Goal: Information Seeking & Learning: Learn about a topic

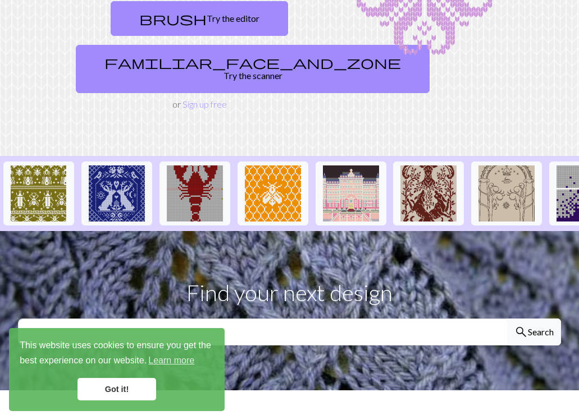
scroll to position [179, 0]
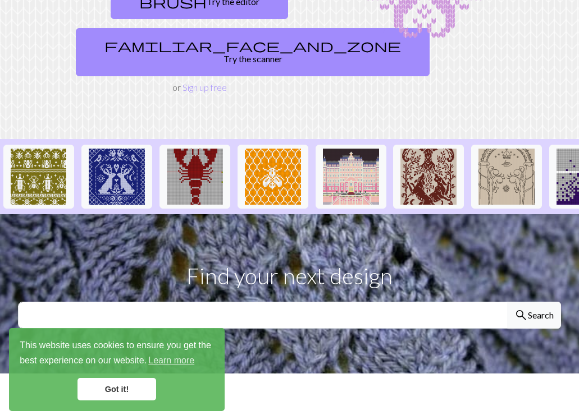
click at [111, 386] on link "Got it!" at bounding box center [116, 389] width 79 height 22
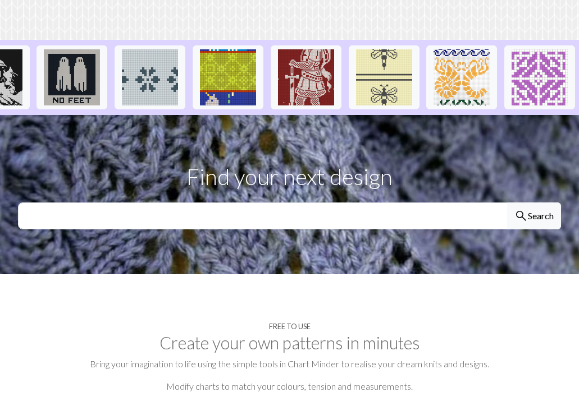
scroll to position [374, 0]
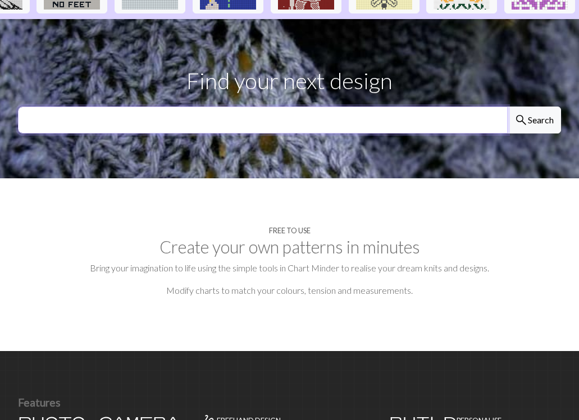
click at [181, 107] on input "text" at bounding box center [263, 120] width 490 height 27
type input "croissant"
click at [507, 107] on button "search Search" at bounding box center [534, 120] width 54 height 27
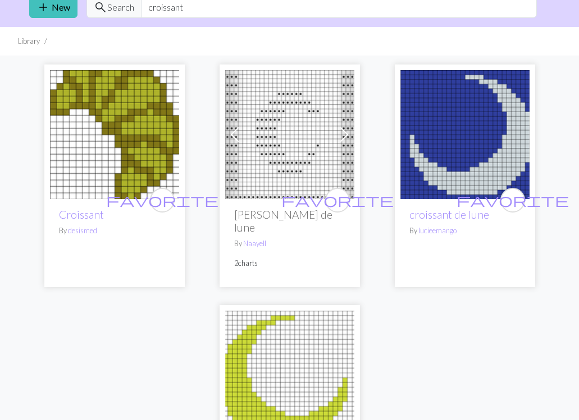
scroll to position [39, 0]
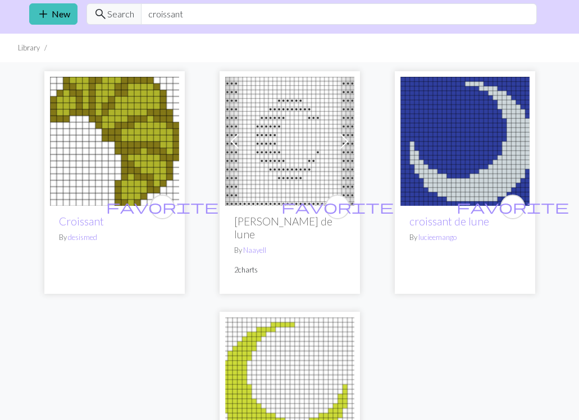
click at [128, 130] on img at bounding box center [114, 141] width 129 height 129
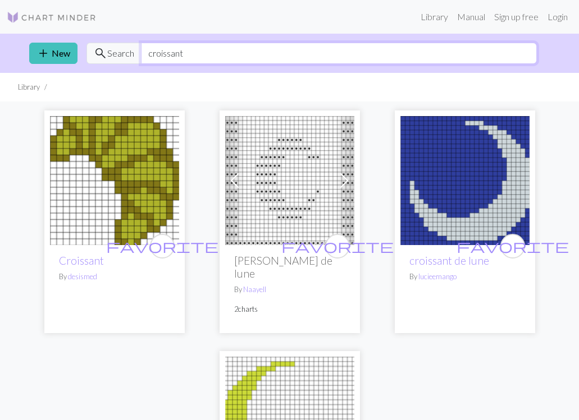
click at [171, 55] on input "croissant" at bounding box center [339, 53] width 396 height 21
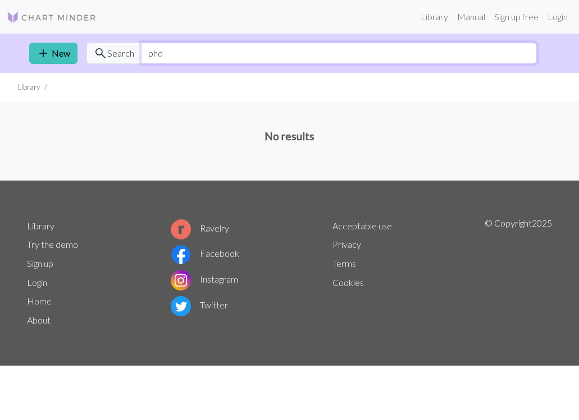
click at [166, 62] on input "phd" at bounding box center [339, 53] width 396 height 21
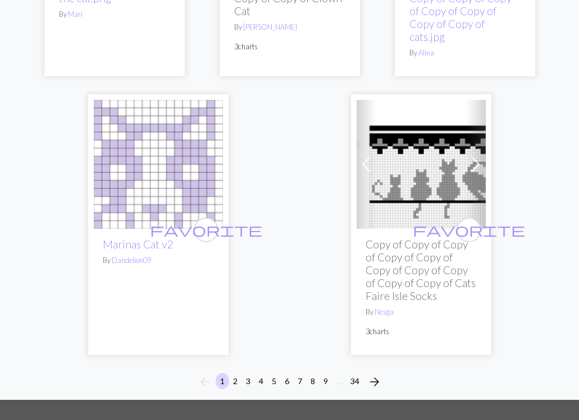
scroll to position [4215, 0]
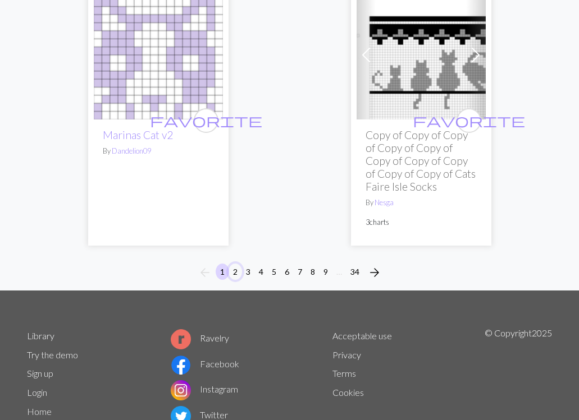
click at [237, 268] on button "2" at bounding box center [234, 272] width 13 height 16
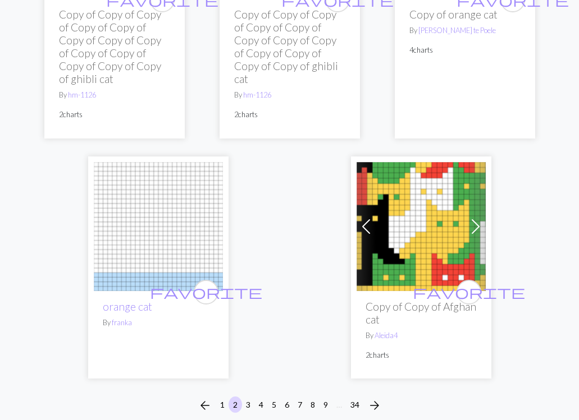
scroll to position [3828, 0]
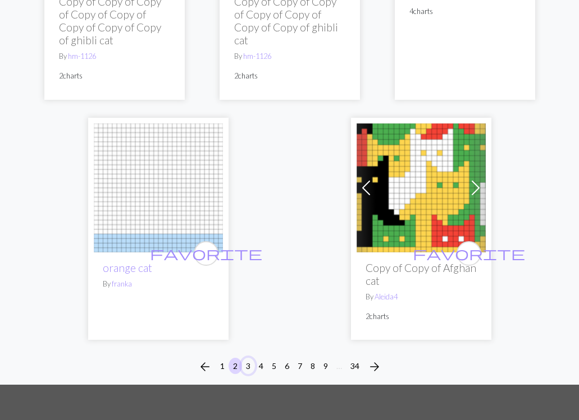
click at [249, 358] on button "3" at bounding box center [247, 366] width 13 height 16
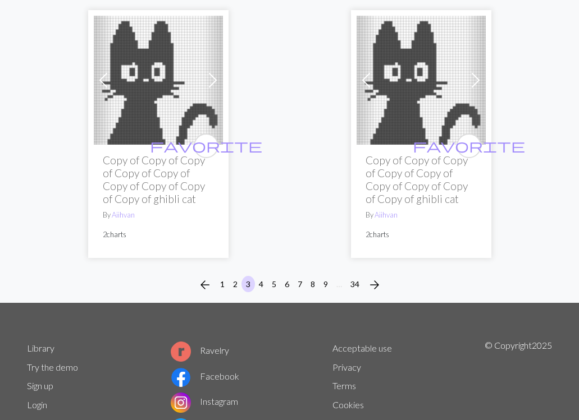
scroll to position [4444, 0]
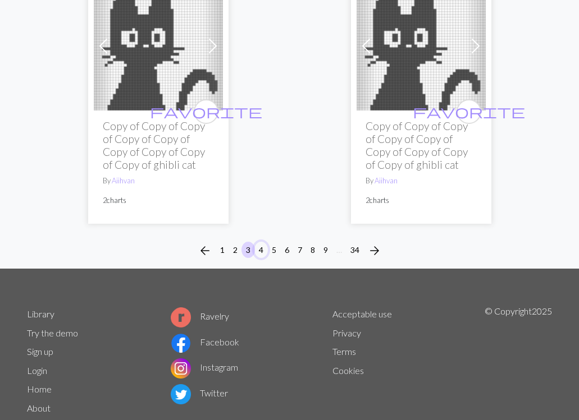
click at [259, 242] on button "4" at bounding box center [260, 250] width 13 height 16
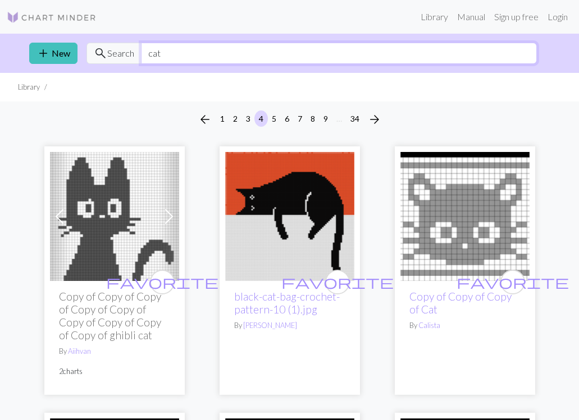
click at [182, 44] on input "cat" at bounding box center [339, 53] width 396 height 21
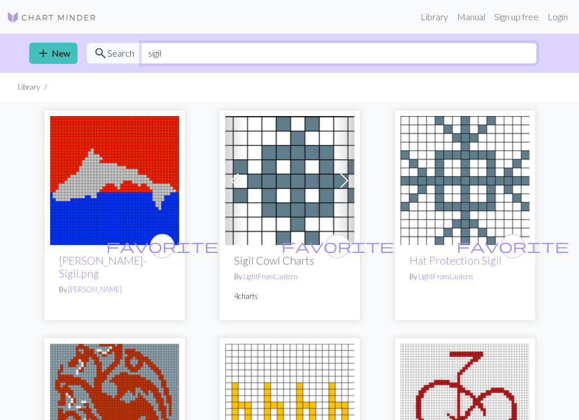
click at [214, 59] on input "sigil" at bounding box center [339, 53] width 396 height 21
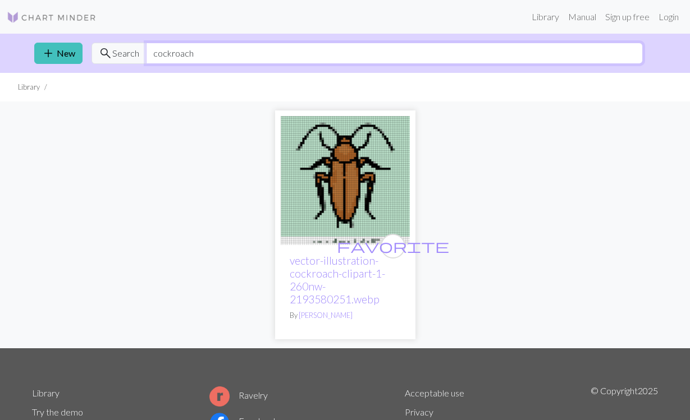
click at [188, 57] on input "cockroach" at bounding box center [394, 53] width 497 height 21
type input "ribbons"
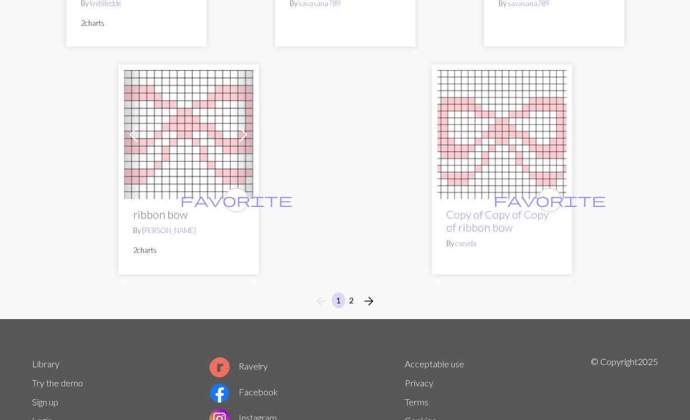
scroll to position [3690, 0]
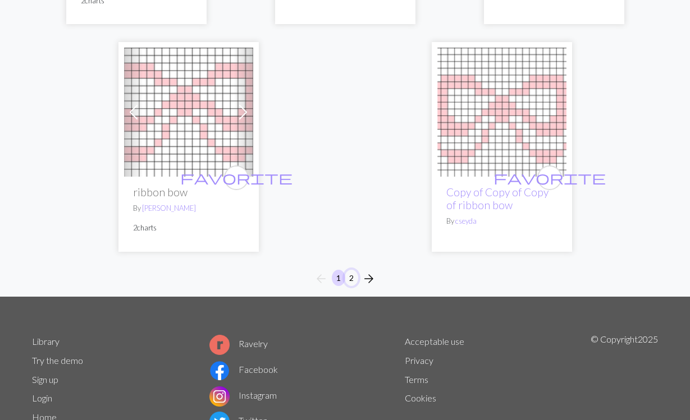
click at [350, 270] on button "2" at bounding box center [351, 278] width 13 height 16
